Goal: Task Accomplishment & Management: Manage account settings

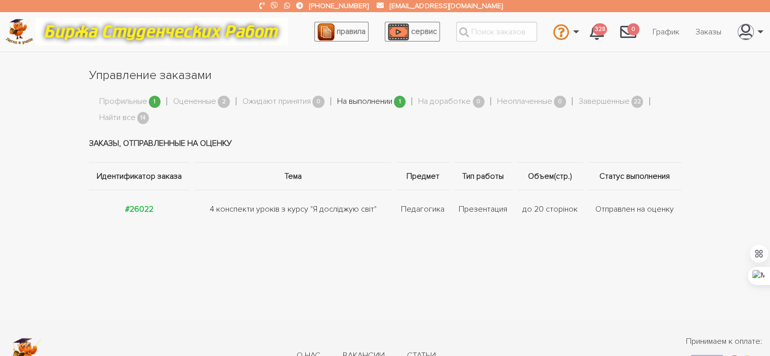
click at [360, 99] on link "На выполнении" at bounding box center [364, 101] width 55 height 13
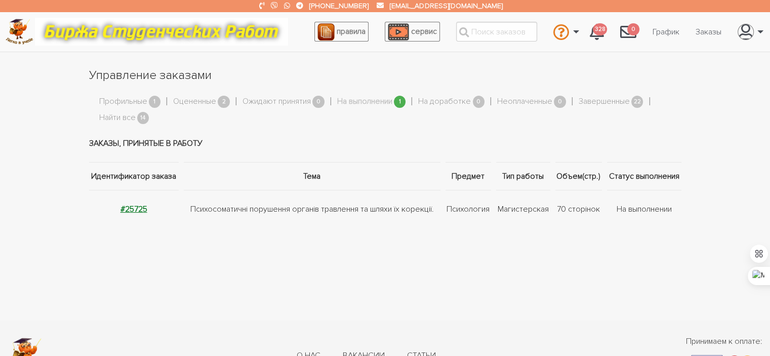
click at [141, 204] on strong "#25725" at bounding box center [134, 209] width 27 height 10
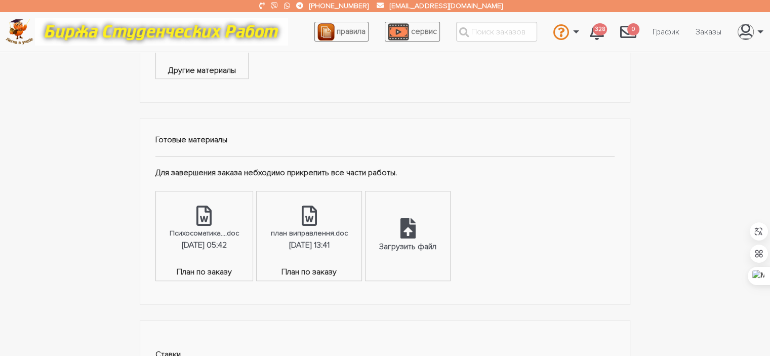
scroll to position [461, 0]
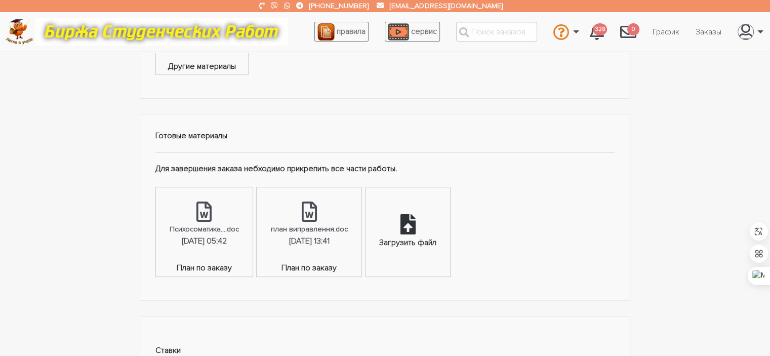
click at [430, 230] on div "Загрузить файл" at bounding box center [408, 231] width 85 height 89
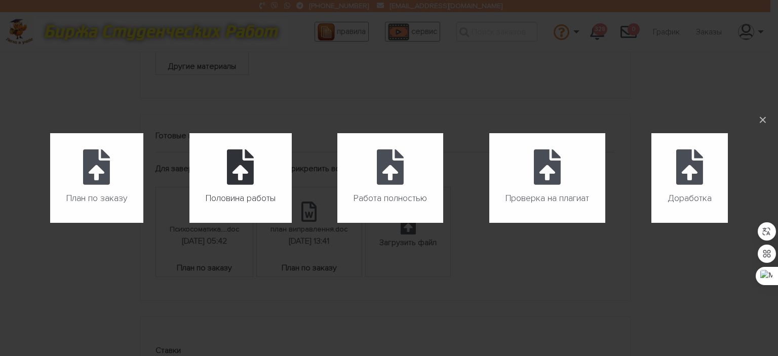
click at [270, 186] on label "Половина работы" at bounding box center [240, 178] width 102 height 90
click at [190, 223] on input "Половина работы" at bounding box center [189, 223] width 1 height 1
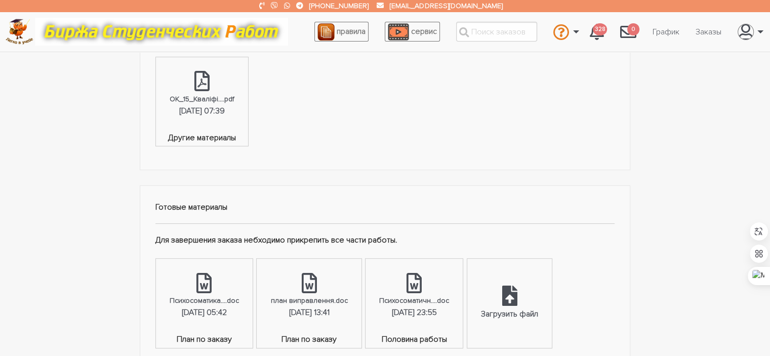
scroll to position [395, 0]
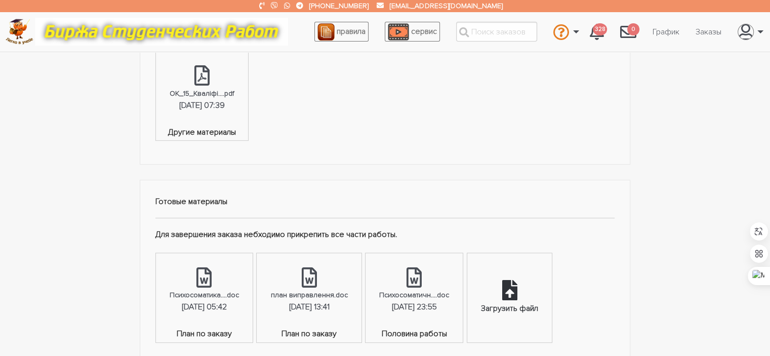
click at [541, 289] on div "Загрузить файл" at bounding box center [509, 297] width 85 height 89
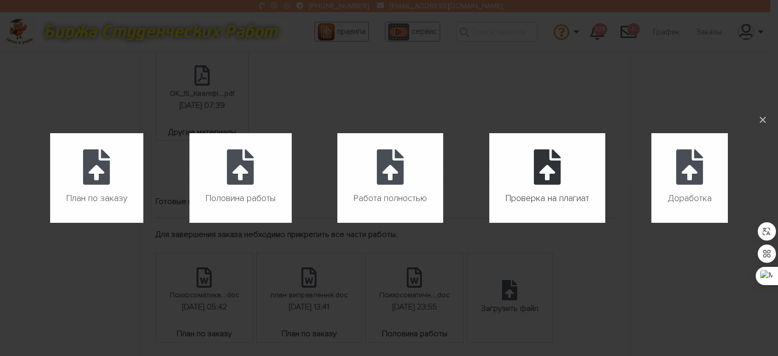
click at [509, 155] on label "Проверка на плагиат" at bounding box center [547, 178] width 116 height 90
click at [490, 223] on input "Проверка на плагиат" at bounding box center [489, 223] width 1 height 1
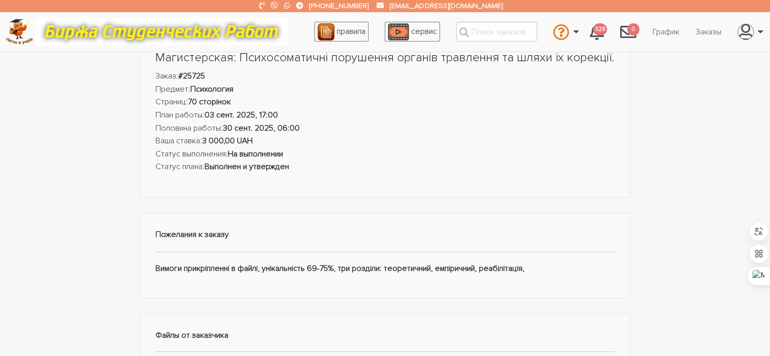
scroll to position [0, 0]
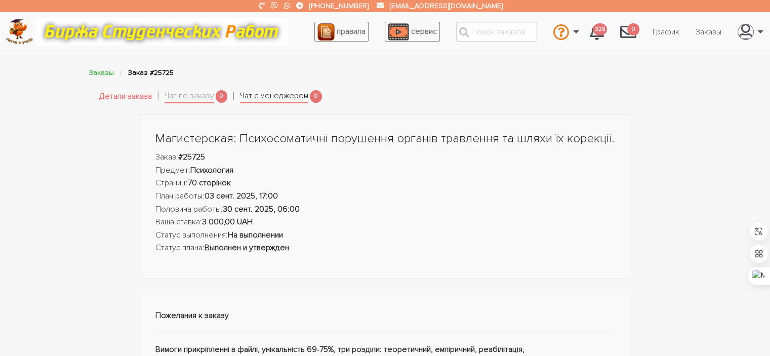
click at [270, 93] on link "Чат с менеджером" at bounding box center [274, 97] width 68 height 14
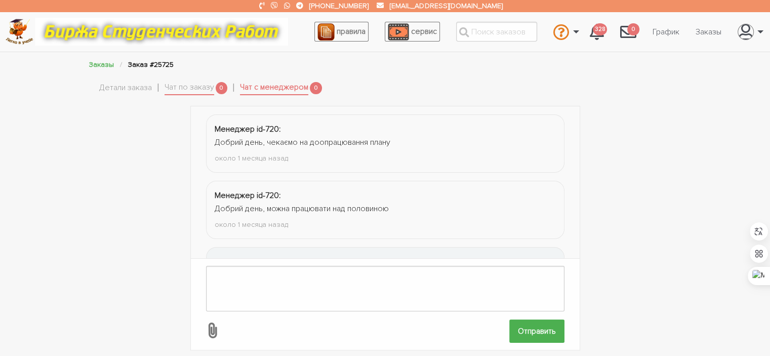
scroll to position [1165, 0]
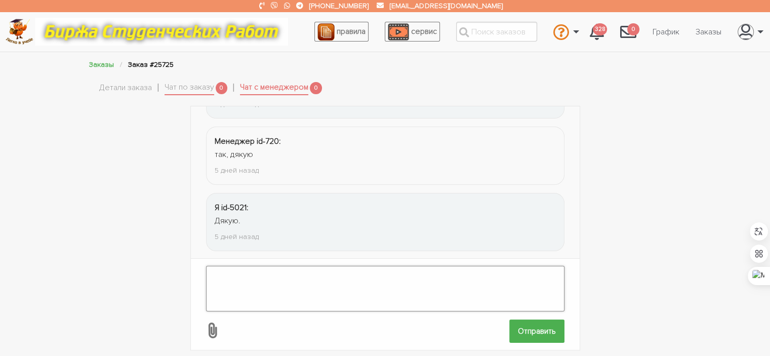
click at [350, 291] on textarea at bounding box center [385, 289] width 359 height 46
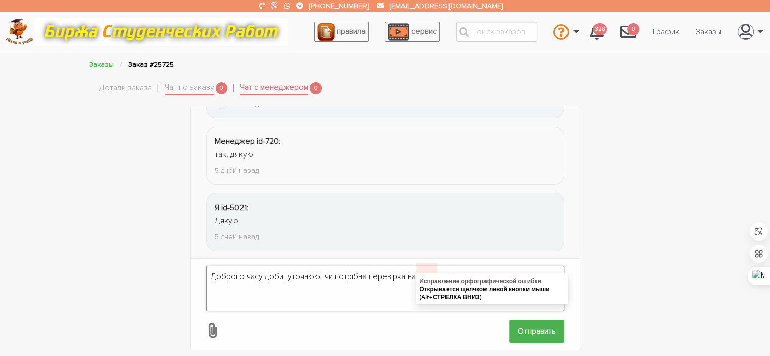
click at [422, 270] on textarea "Доброго часу доби, уточнюю: чи потрібна перевірка на рвень ШІ?" at bounding box center [385, 289] width 359 height 46
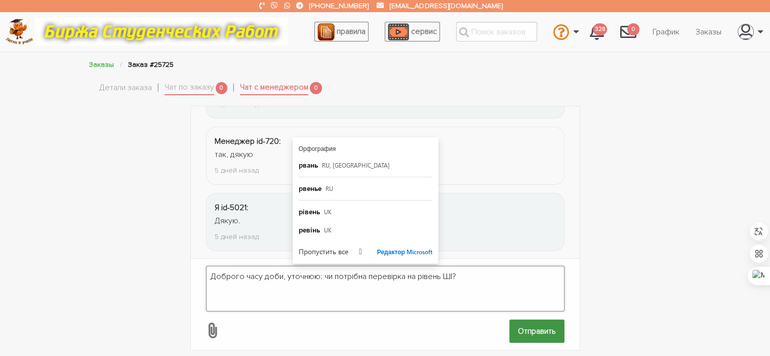
type textarea "Доброго часу доби, уточнюю: чи потрібна перевірка на рівень ШІ?"
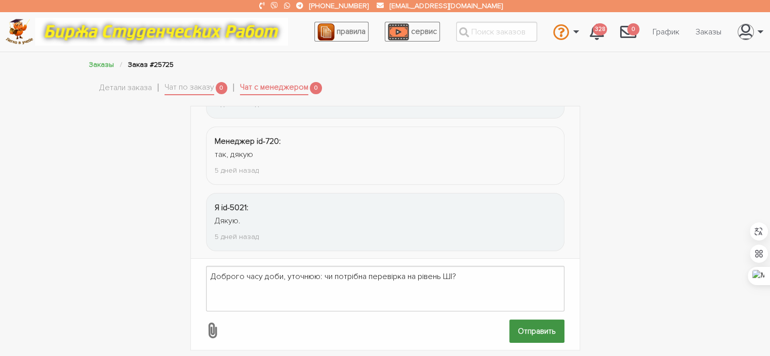
click at [525, 320] on input "Отправить" at bounding box center [536, 331] width 55 height 23
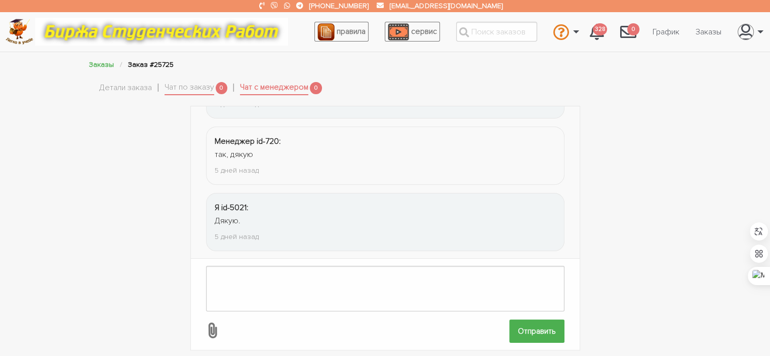
scroll to position [1231, 0]
click at [189, 93] on link "Чат по заказу" at bounding box center [190, 88] width 50 height 14
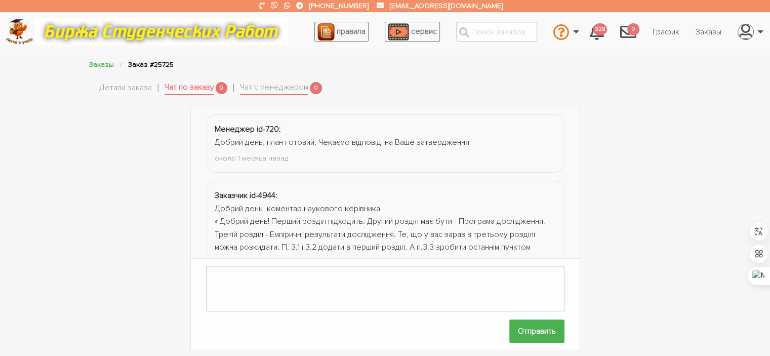
scroll to position [178, 0]
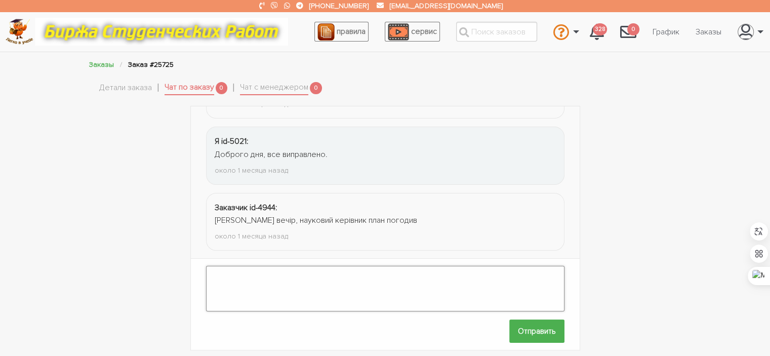
click at [305, 287] on textarea at bounding box center [385, 289] width 359 height 46
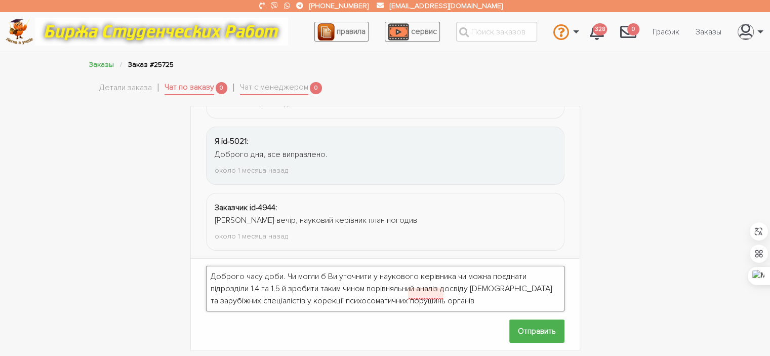
click at [423, 293] on textarea "Доброго часу доби. Чи могли б Ви уточнити у наукового керівника чи можна поєдна…" at bounding box center [385, 289] width 359 height 46
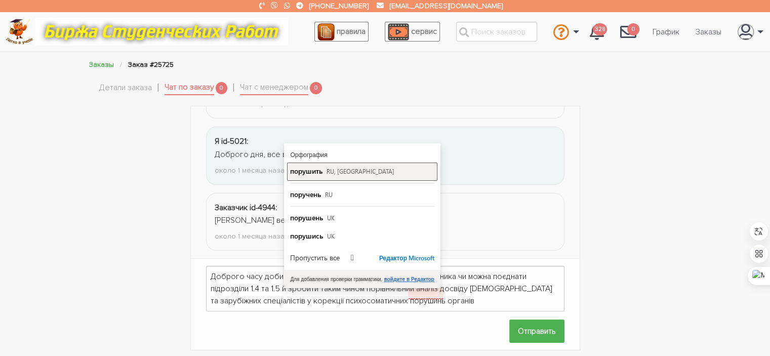
click at [331, 168] on span "RU, UK" at bounding box center [361, 171] width 68 height 8
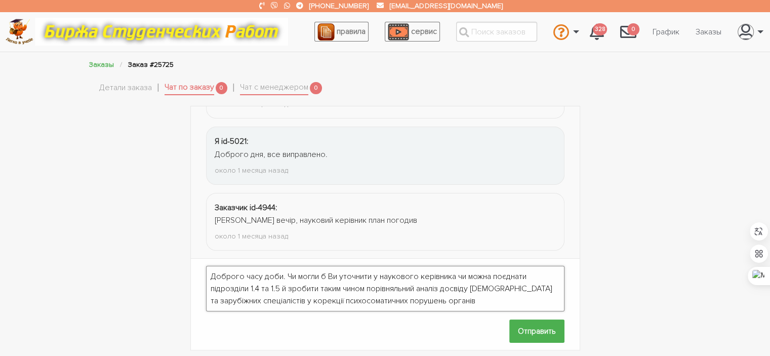
click at [476, 288] on textarea "Доброго часу доби. Чи могли б Ви уточнити у наукового керівника чи можна поєдна…" at bounding box center [385, 289] width 359 height 46
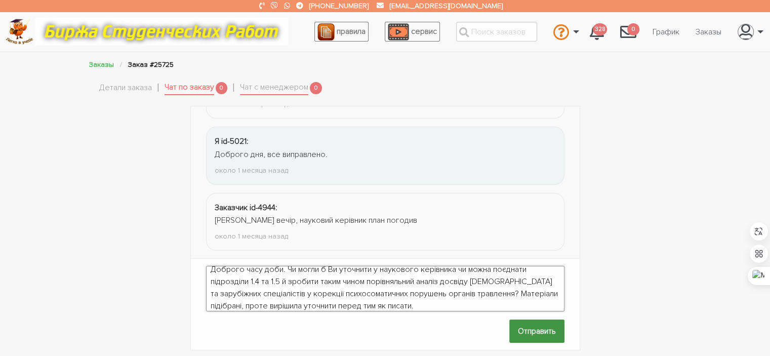
type textarea "Доброго часу доби. Чи могли б Ви уточнити у наукового керівника чи можна поєдна…"
click at [543, 322] on input "Отправить" at bounding box center [536, 331] width 55 height 23
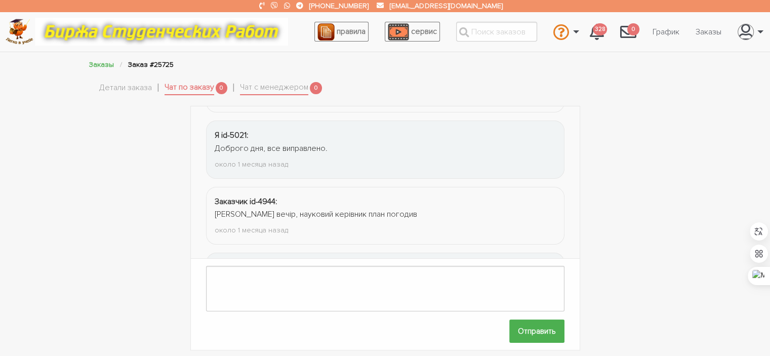
scroll to position [284, 0]
